Goal: Task Accomplishment & Management: Complete application form

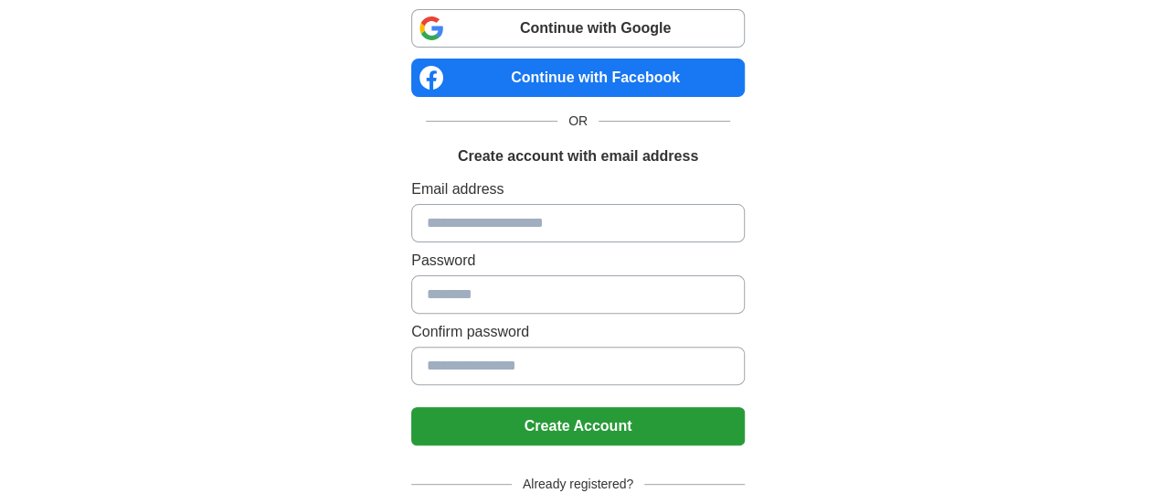
scroll to position [128, 0]
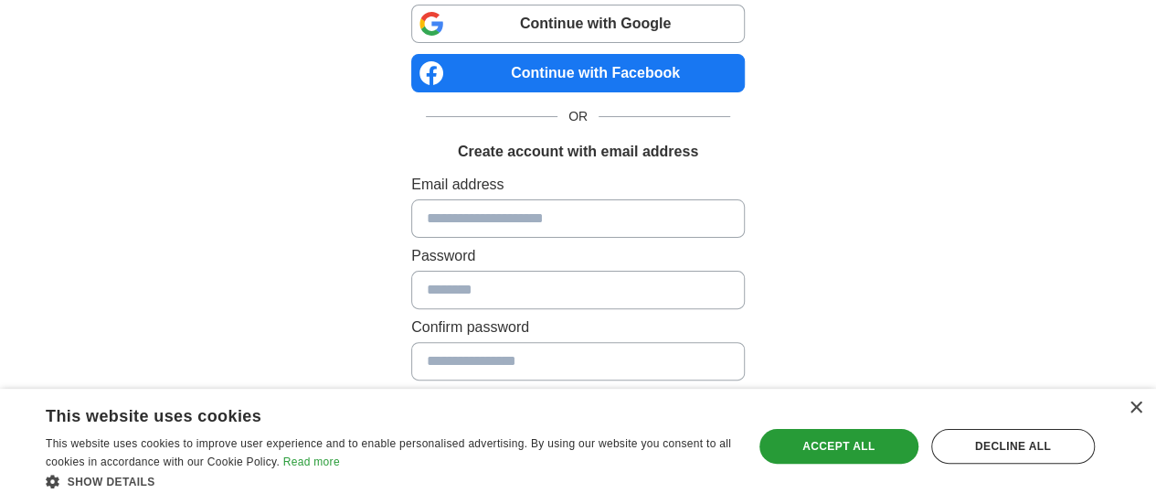
click at [556, 207] on input at bounding box center [578, 218] width 334 height 38
type input "**********"
click at [534, 277] on input at bounding box center [578, 290] width 334 height 38
type input "**********"
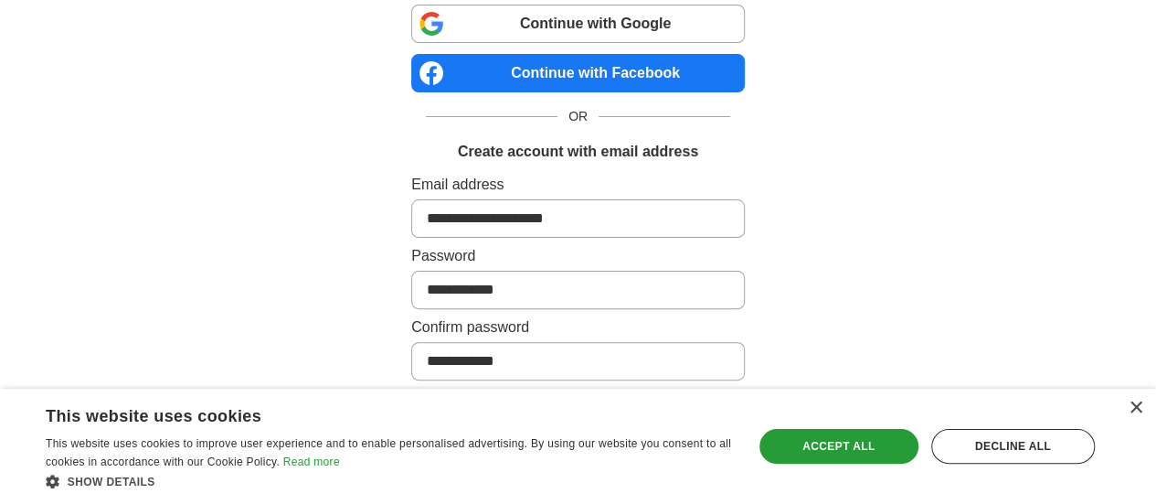
click at [1139, 415] on div "×" at bounding box center [1131, 409] width 23 height 14
click at [1137, 410] on div "×" at bounding box center [1136, 408] width 14 height 14
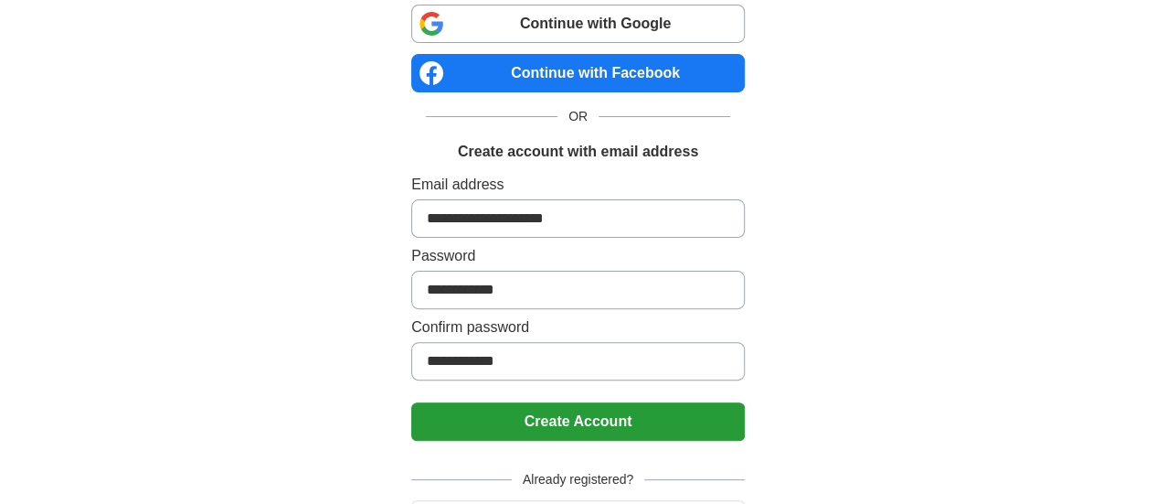
click at [625, 433] on button "Create Account" at bounding box center [578, 421] width 334 height 38
click at [623, 420] on button "Create Account" at bounding box center [578, 421] width 334 height 38
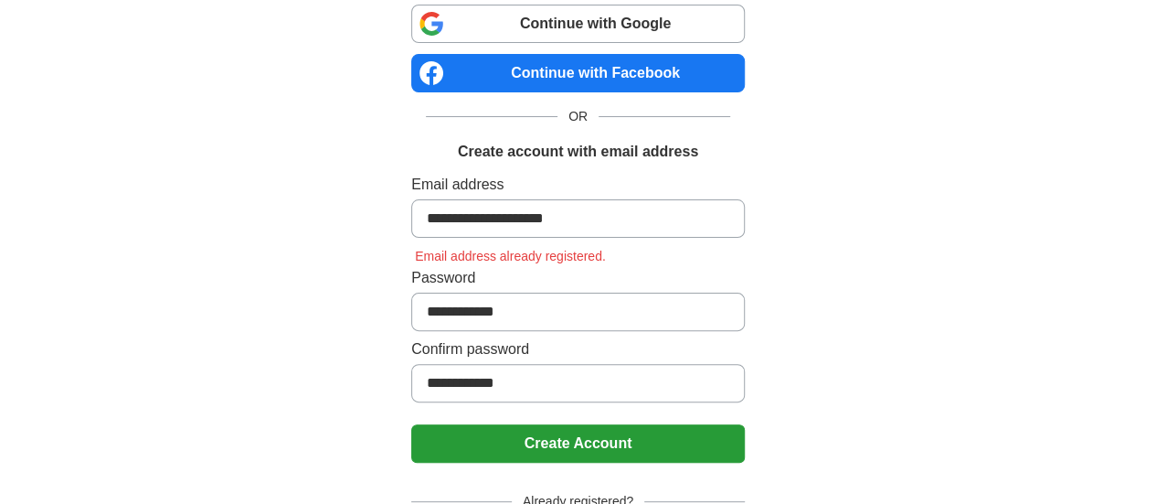
scroll to position [0, 0]
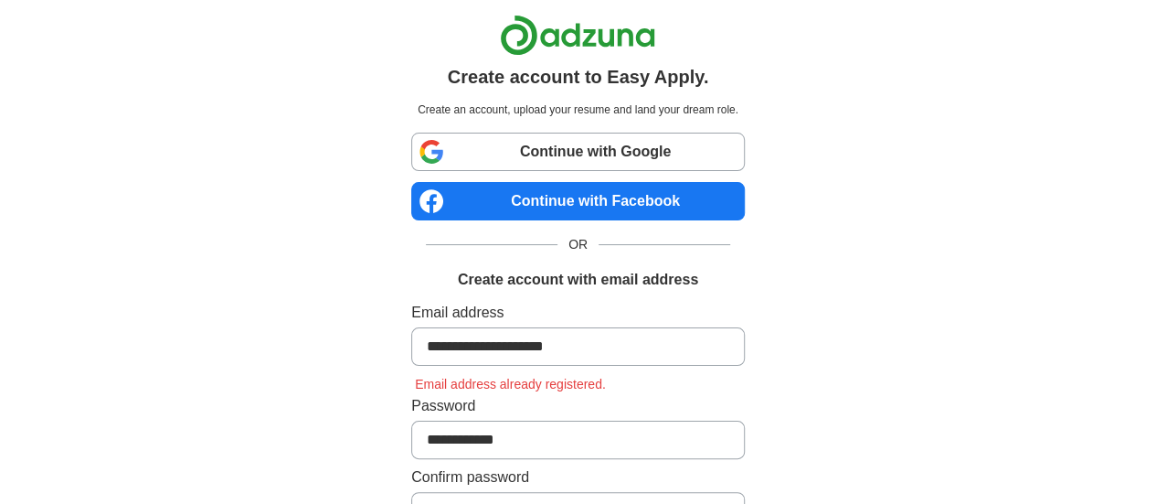
click at [576, 149] on link "Continue with Google" at bounding box center [578, 152] width 334 height 38
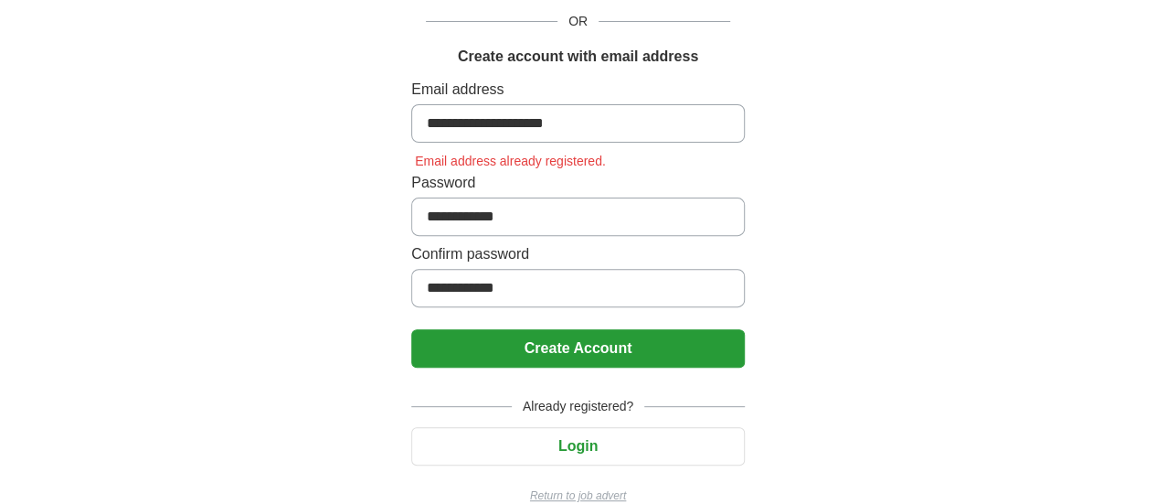
scroll to position [248, 0]
